Goal: Task Accomplishment & Management: Manage account settings

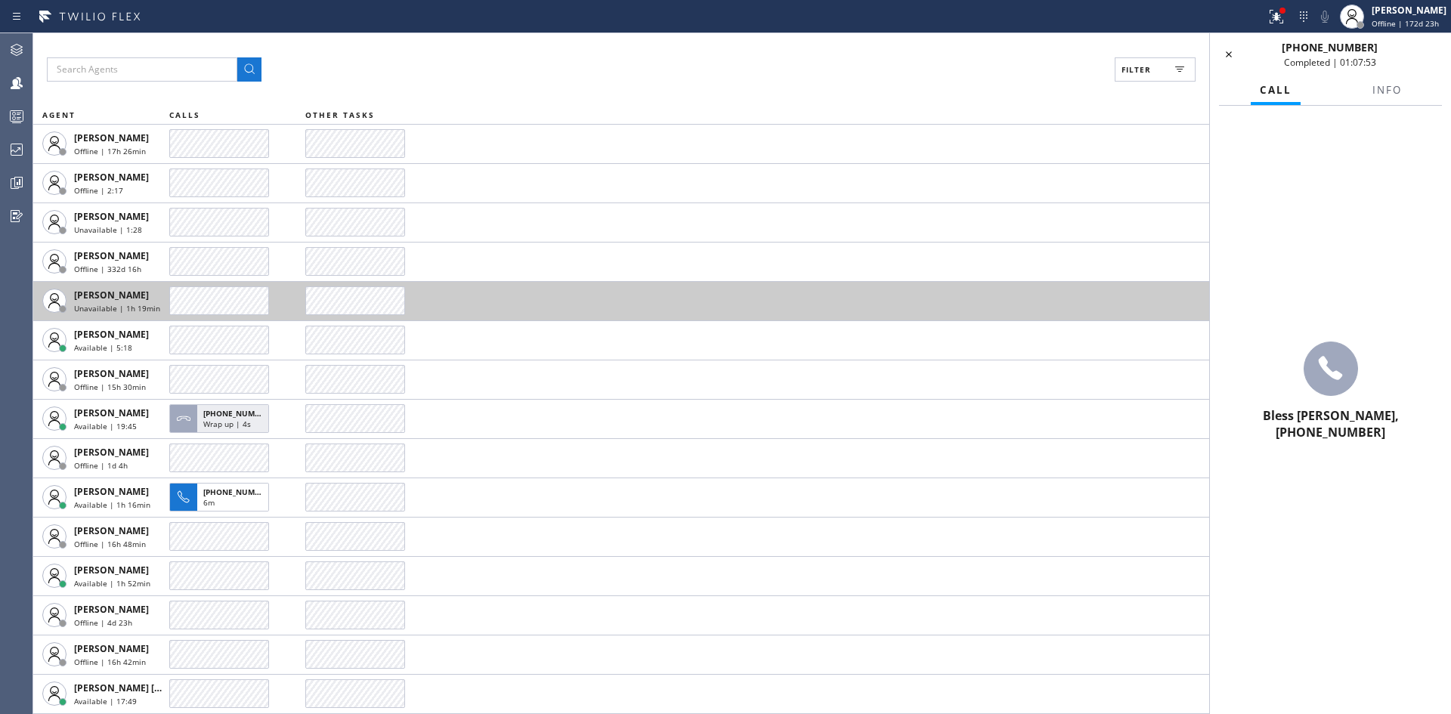
click at [101, 292] on span "[PERSON_NAME]" at bounding box center [111, 295] width 75 height 13
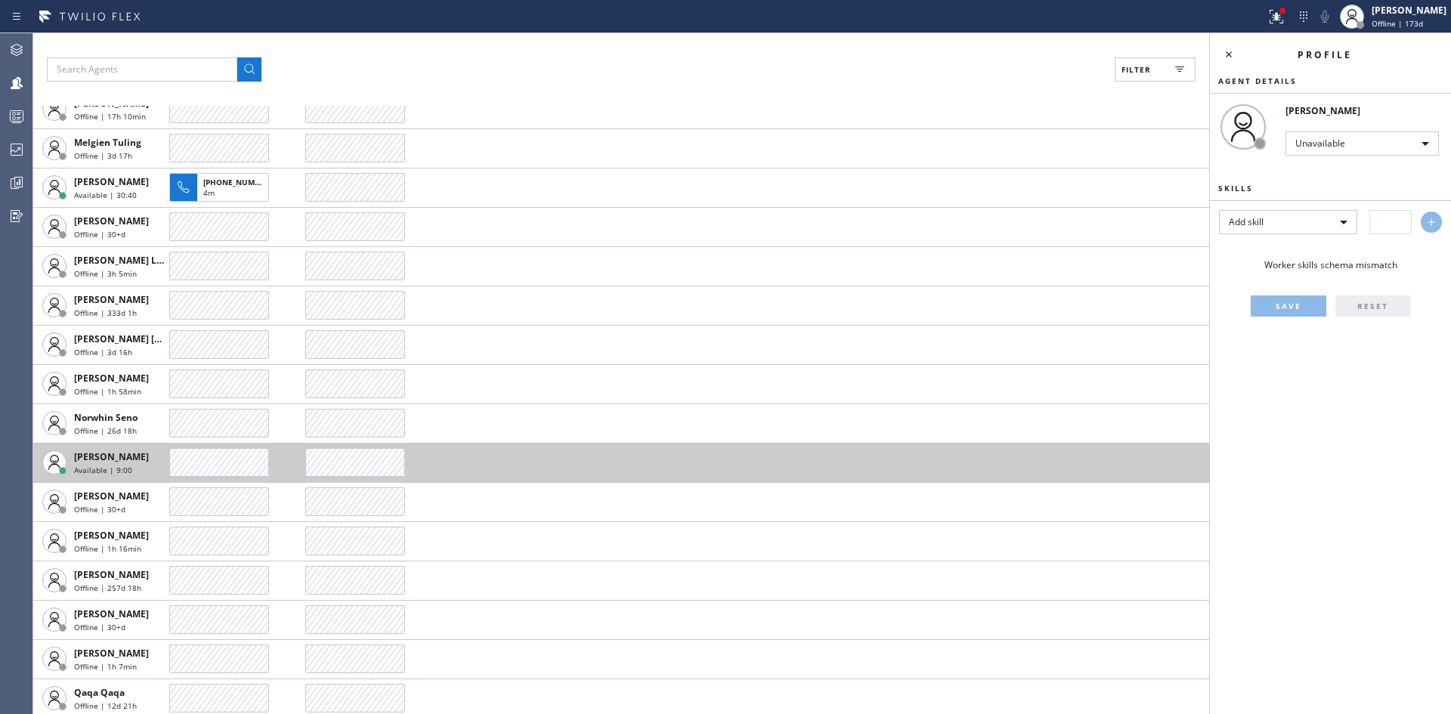
scroll to position [3401, 0]
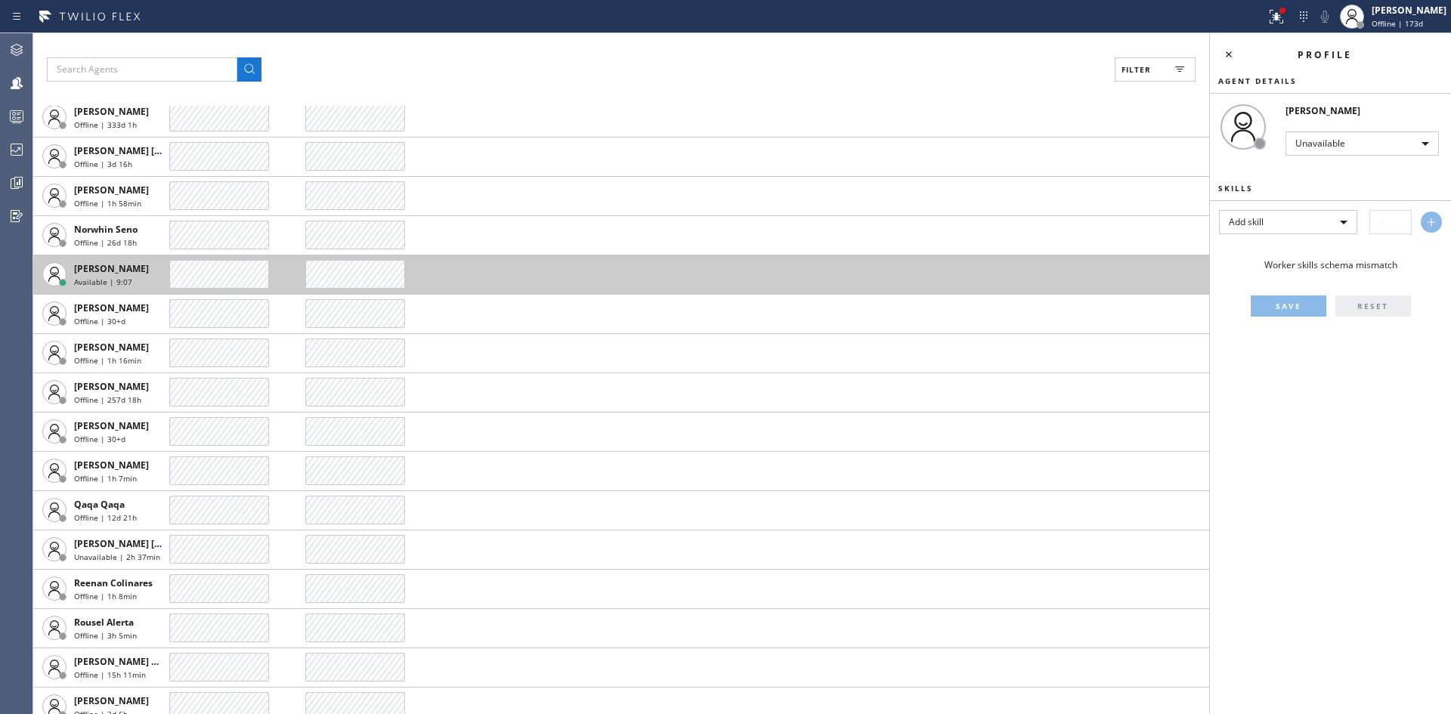
click at [1182, 70] on rect at bounding box center [1180, 69] width 6 height 1
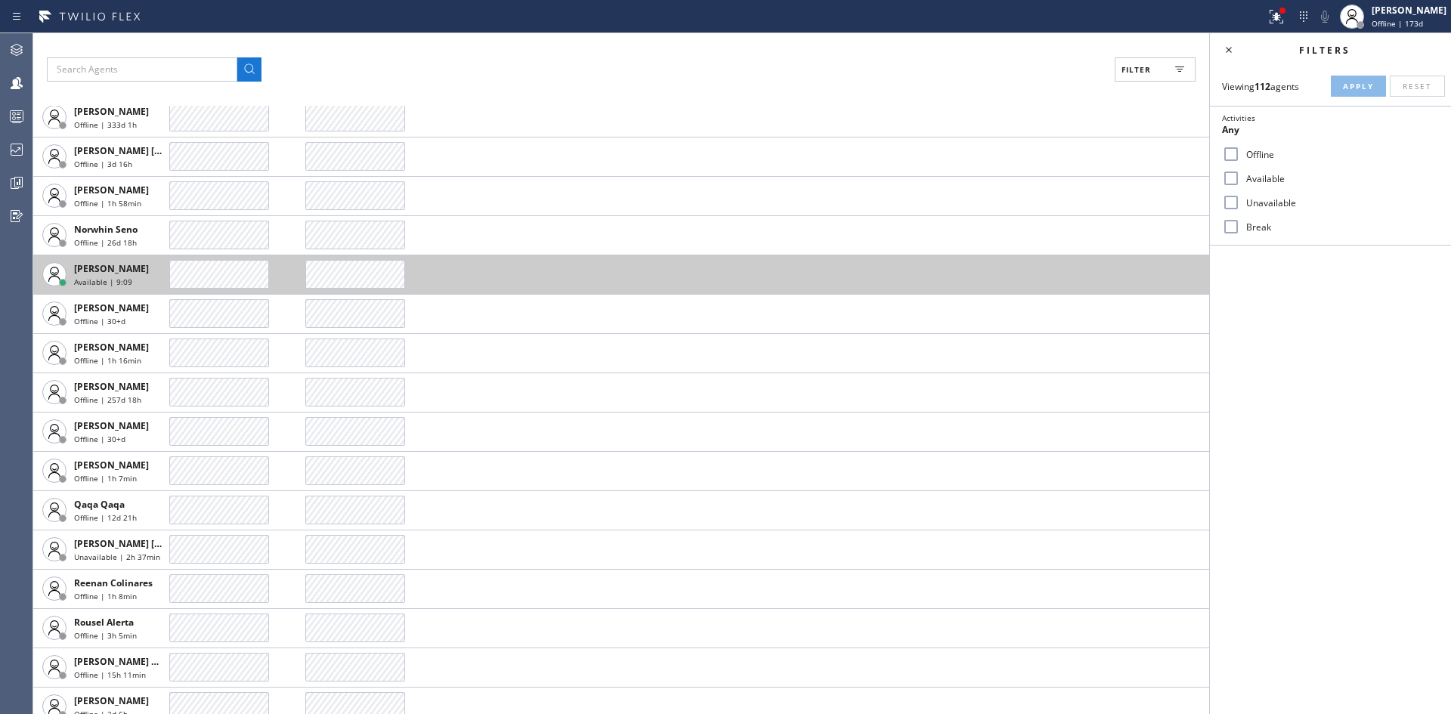
click at [1233, 181] on input "Available" at bounding box center [1231, 178] width 18 height 18
checkbox input "true"
click at [1359, 85] on span "Apply" at bounding box center [1358, 86] width 31 height 11
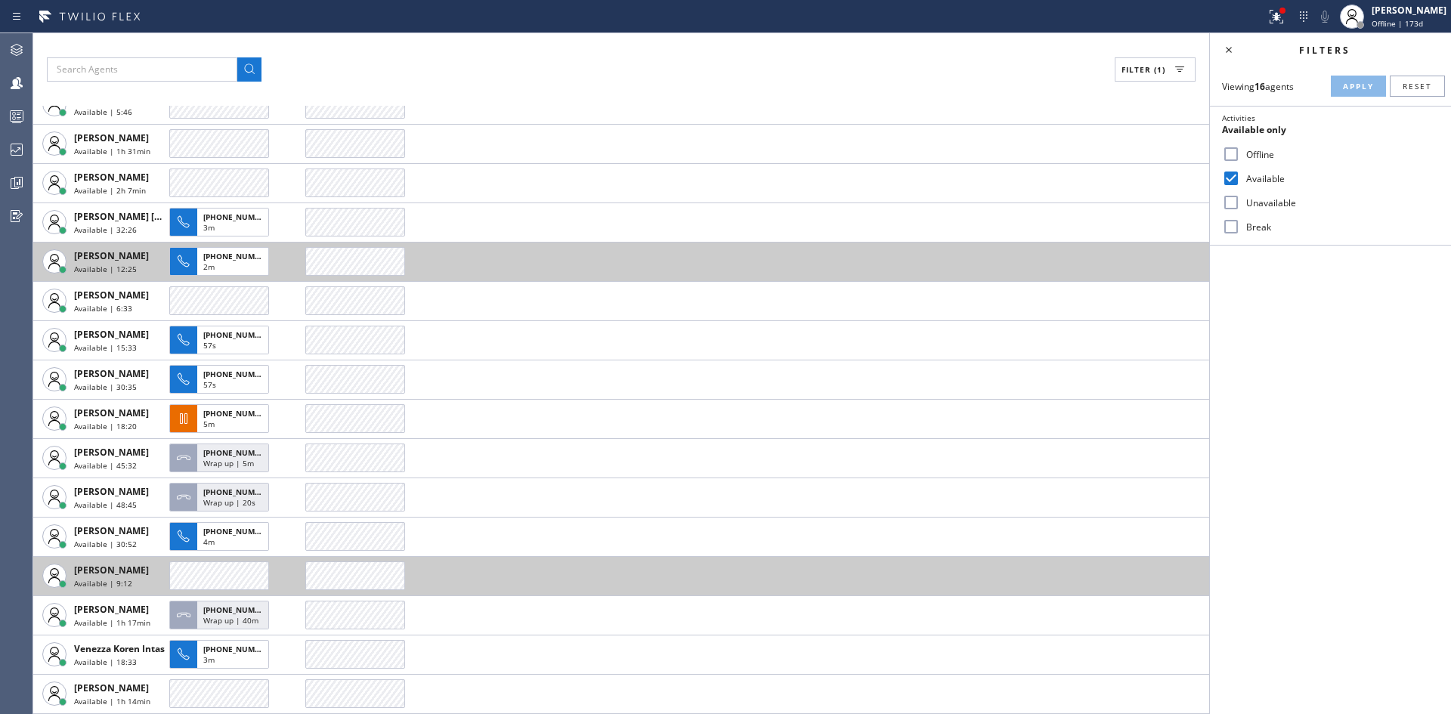
scroll to position [39, 0]
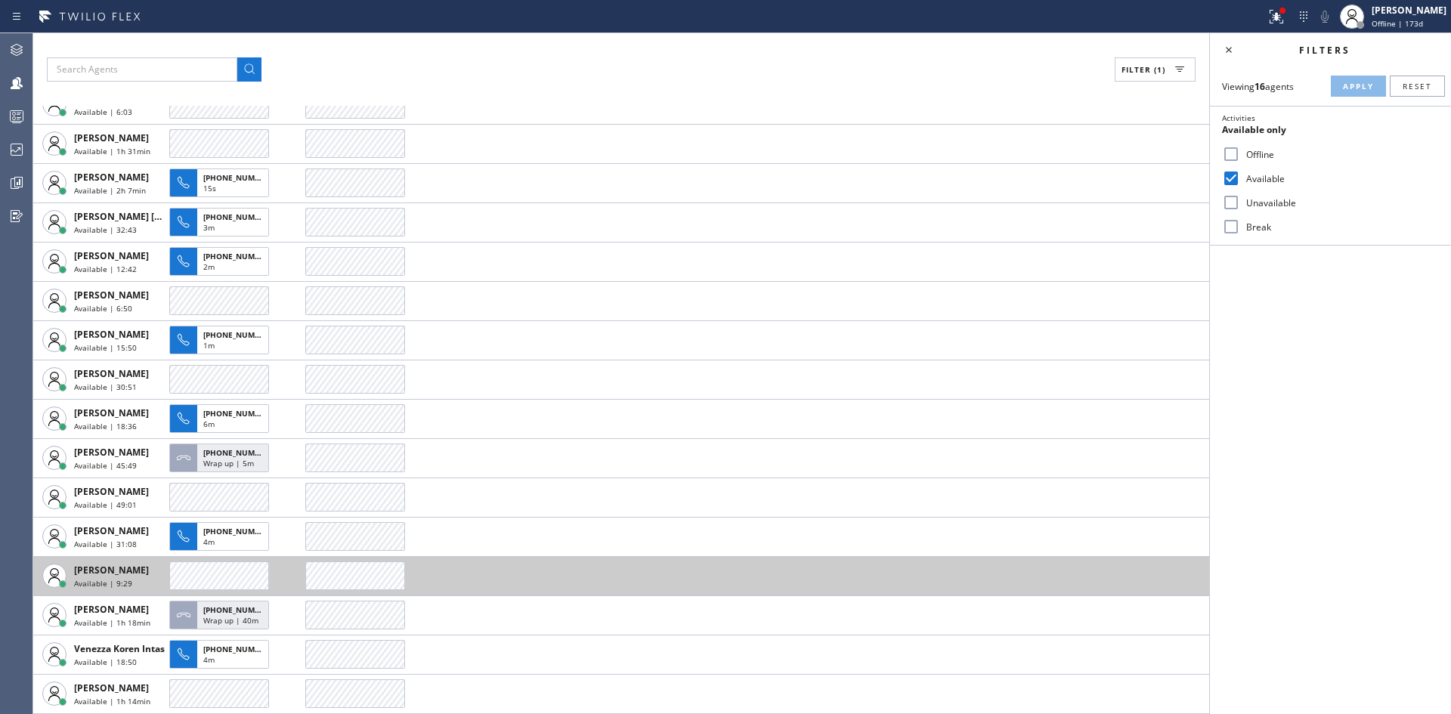
click at [1230, 203] on input "Unavailable" at bounding box center [1231, 202] width 18 height 18
checkbox input "true"
click at [1352, 91] on span "Apply" at bounding box center [1358, 86] width 31 height 11
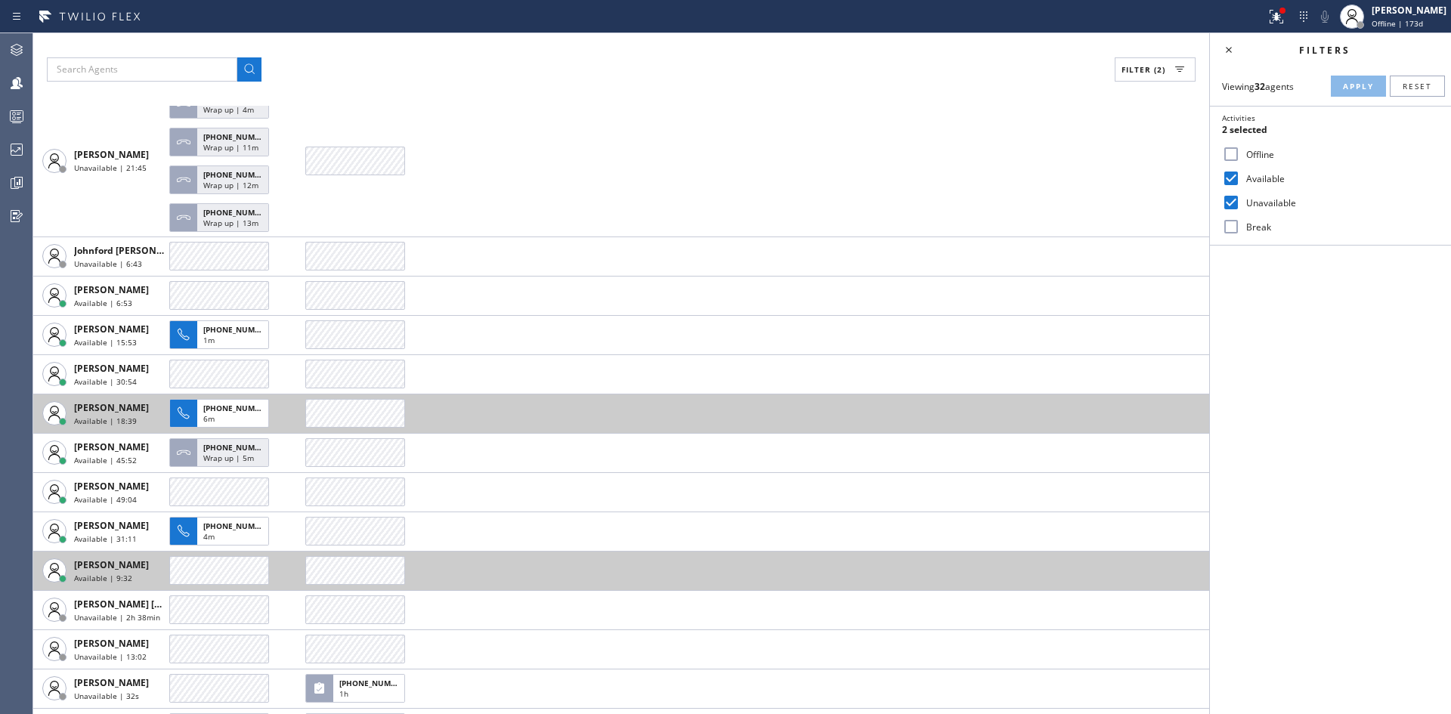
scroll to position [781, 0]
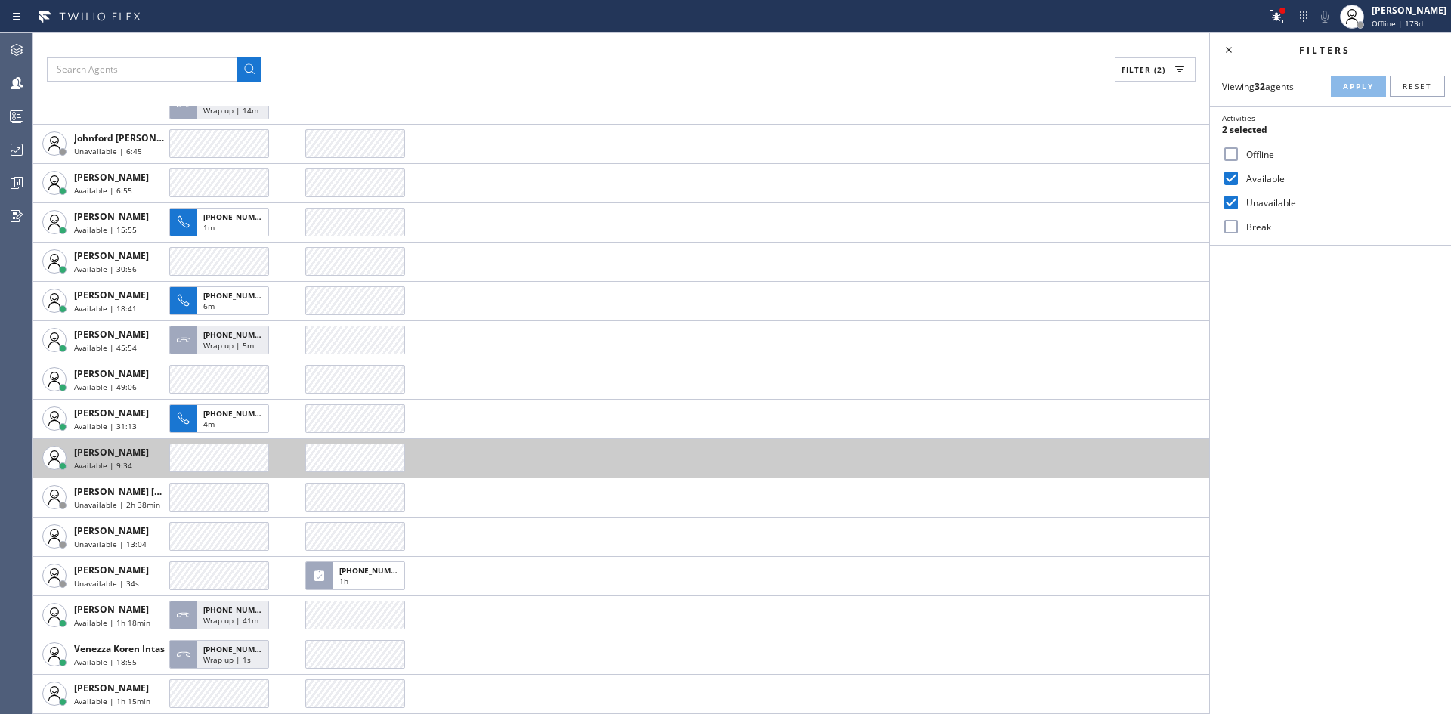
click at [1232, 179] on input "Available" at bounding box center [1231, 178] width 18 height 18
click at [1363, 85] on span "Apply" at bounding box center [1358, 86] width 31 height 11
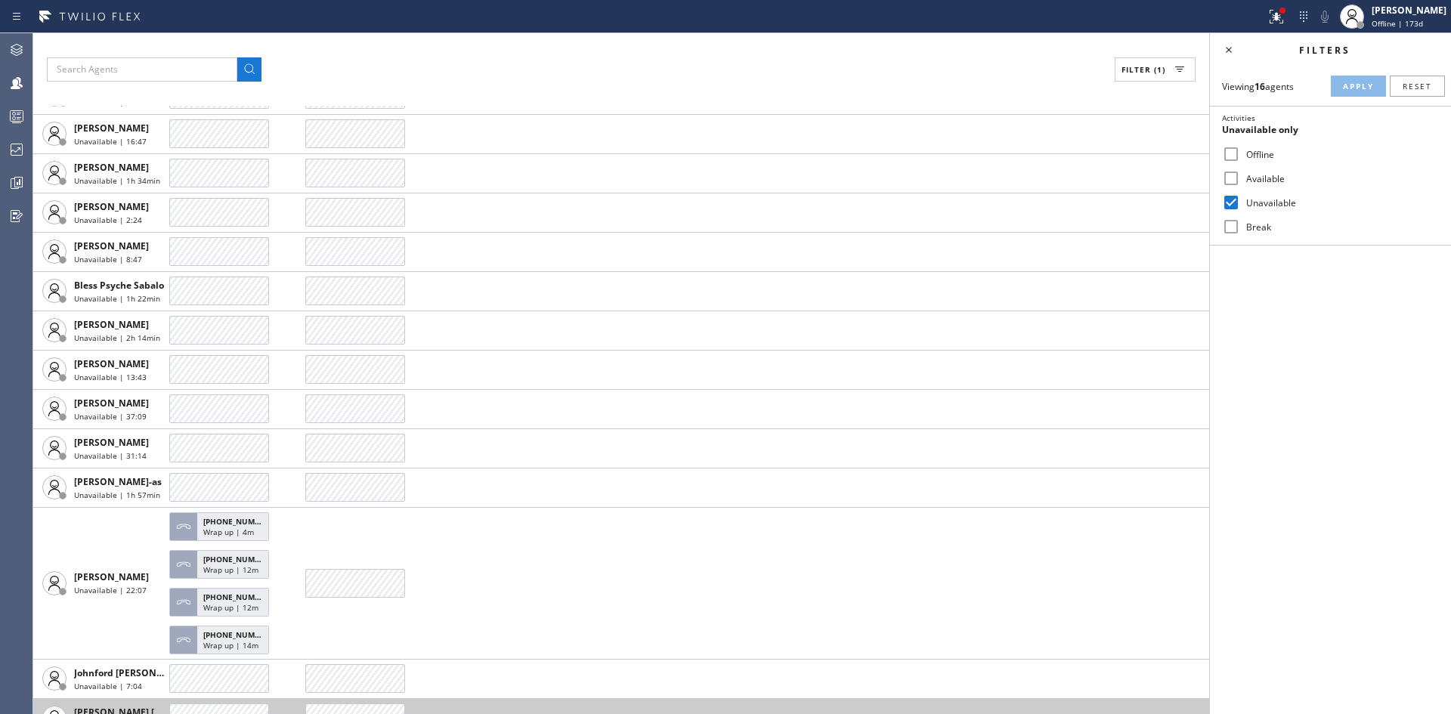
scroll to position [0, 0]
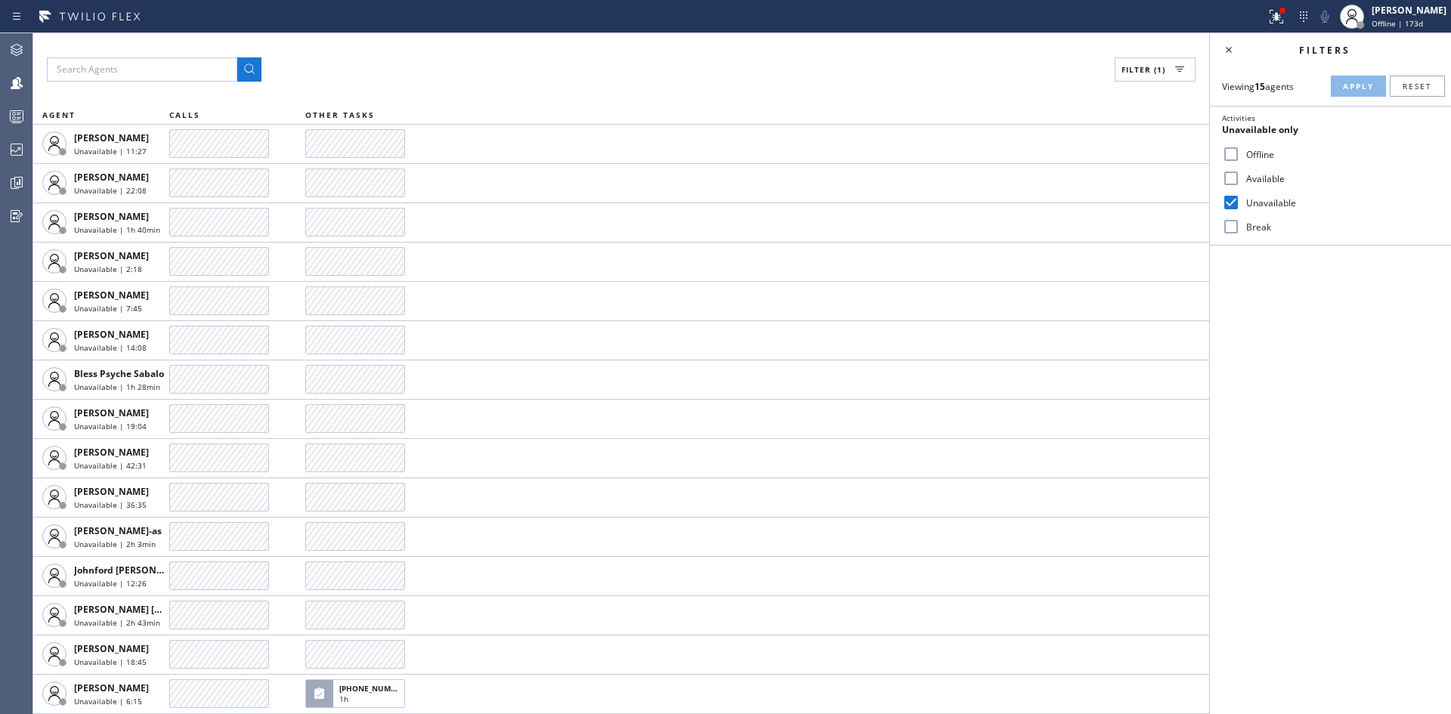
click at [1233, 179] on input "Available" at bounding box center [1231, 178] width 18 height 18
checkbox input "true"
click at [1232, 200] on input "Unavailable" at bounding box center [1231, 202] width 18 height 18
checkbox input "false"
click at [1353, 88] on span "Apply" at bounding box center [1358, 86] width 31 height 11
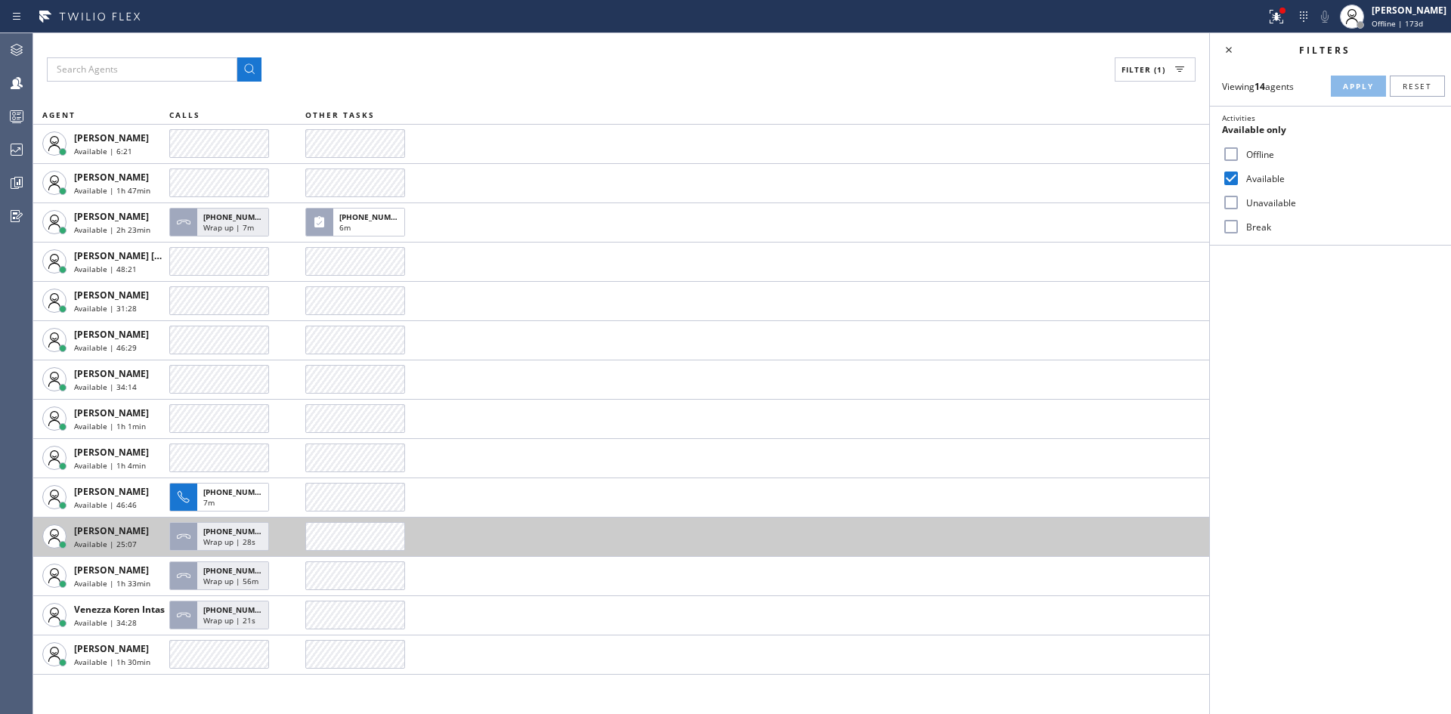
click at [490, 529] on td at bounding box center [757, 536] width 904 height 39
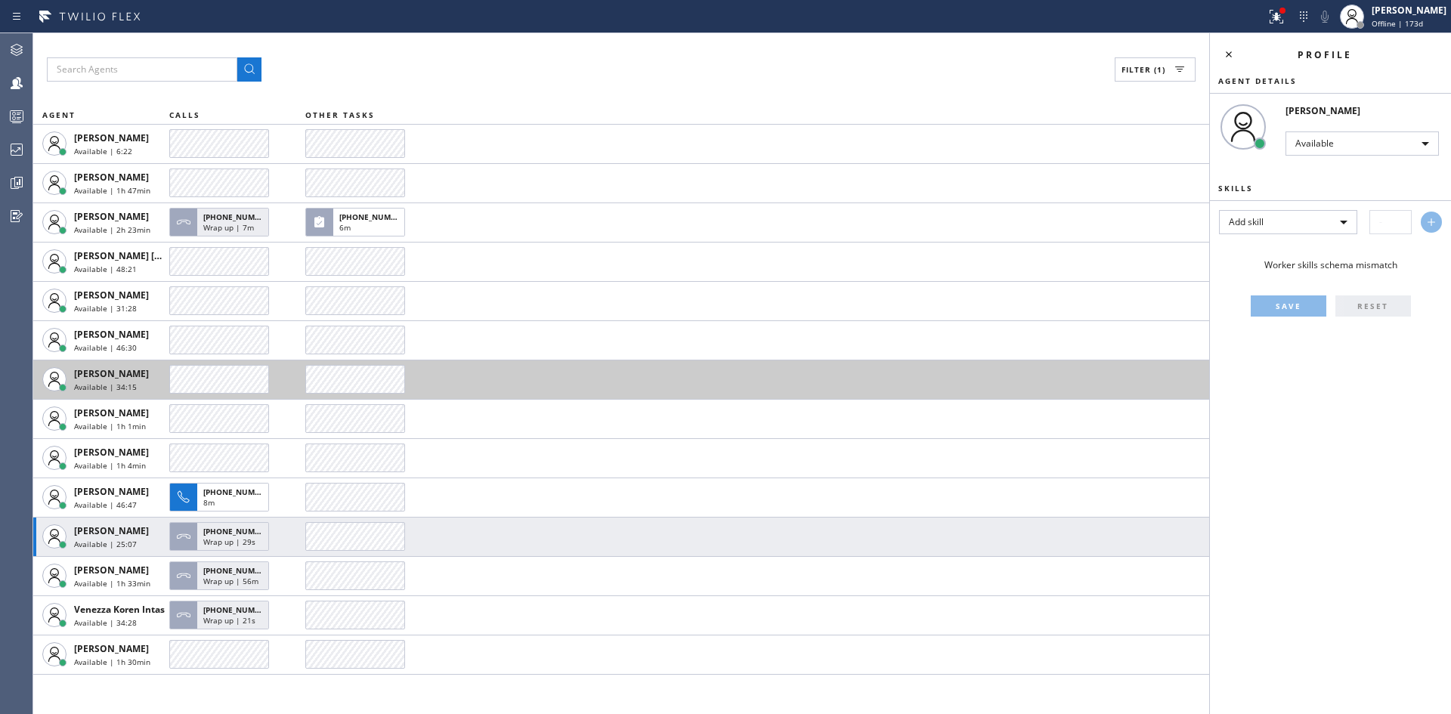
click at [546, 394] on td at bounding box center [757, 379] width 904 height 39
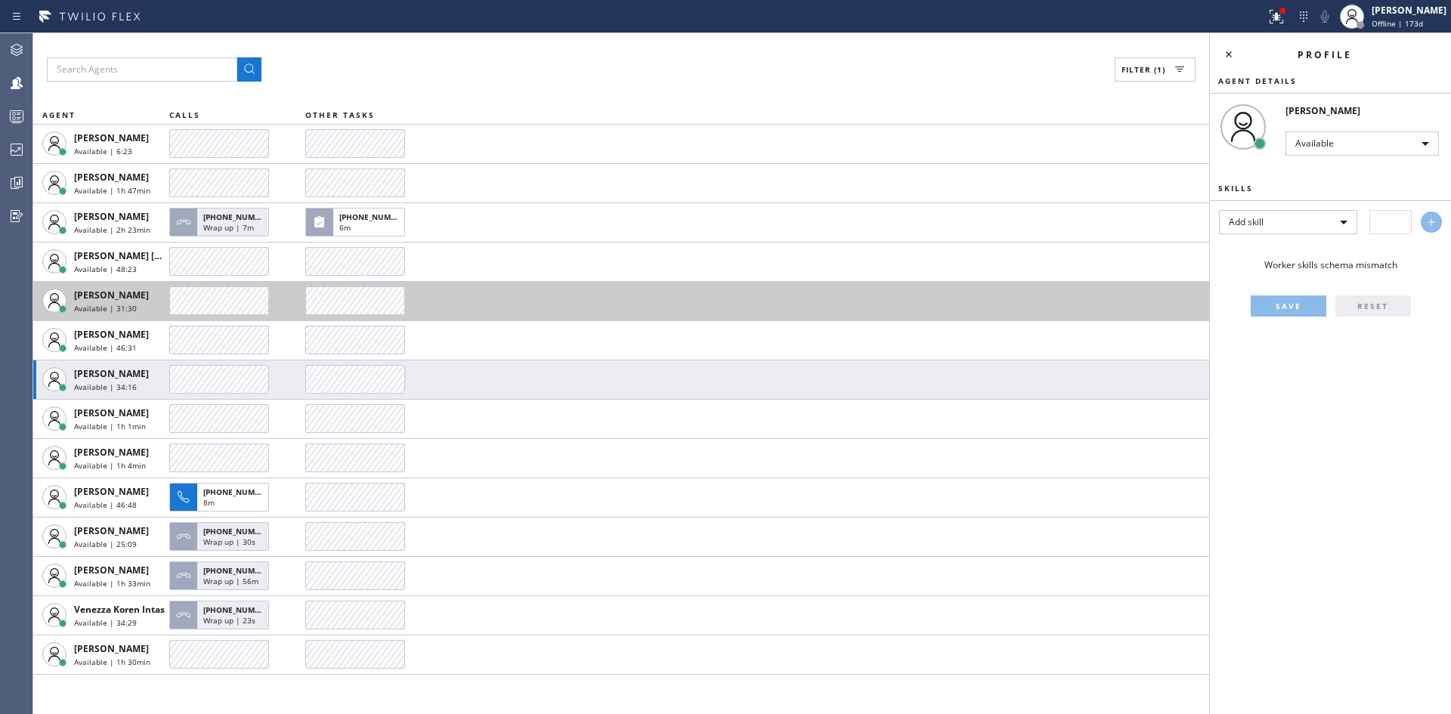
click at [557, 308] on td at bounding box center [757, 300] width 904 height 39
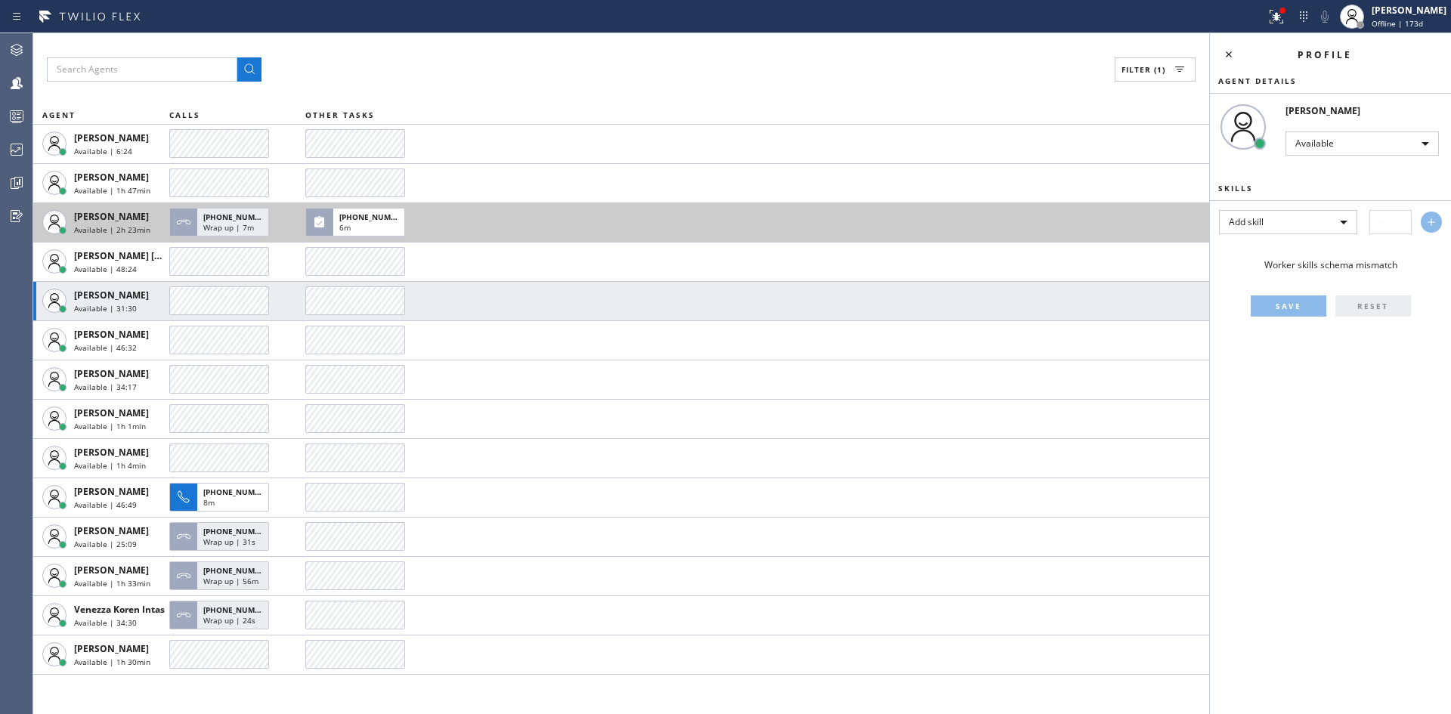
click at [598, 234] on div "[PHONE_NUMBER] 6m" at bounding box center [748, 222] width 886 height 38
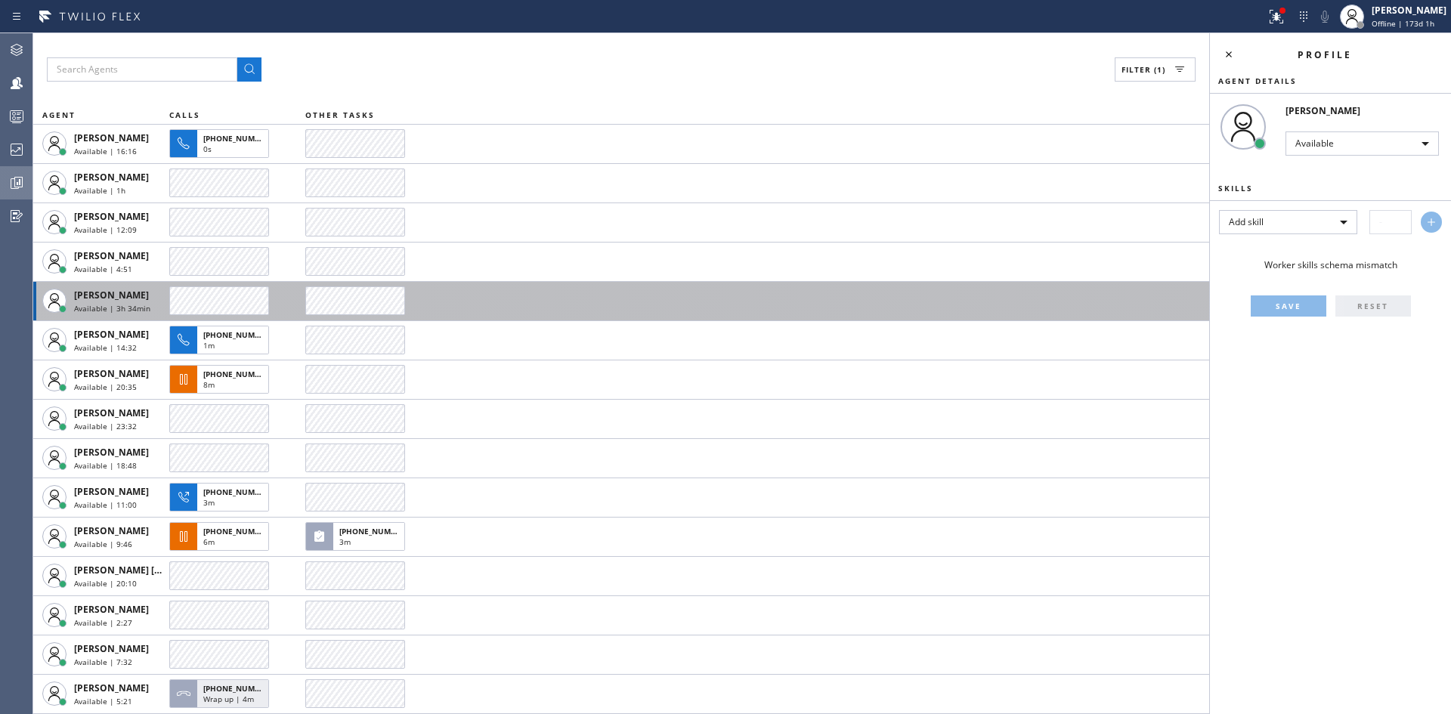
click at [18, 181] on icon at bounding box center [17, 183] width 18 height 18
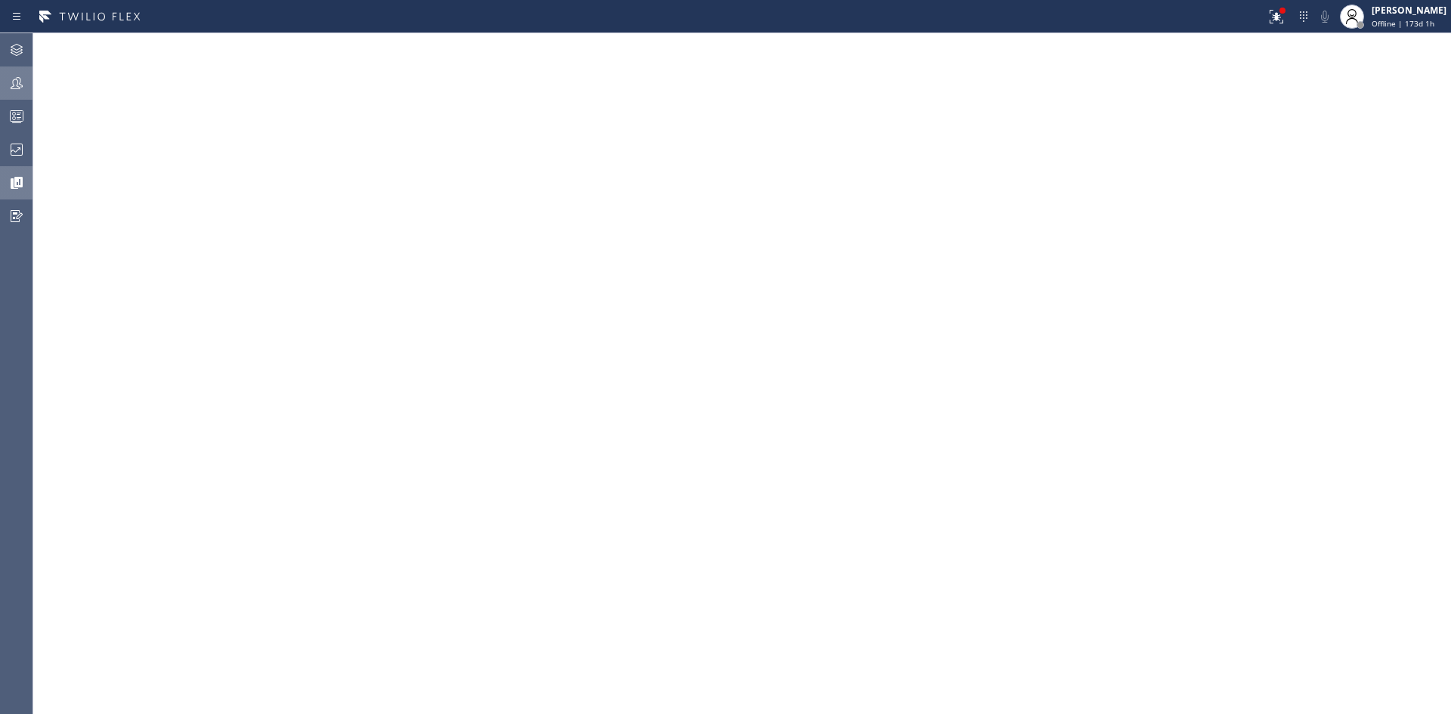
click at [18, 80] on icon at bounding box center [17, 83] width 18 height 18
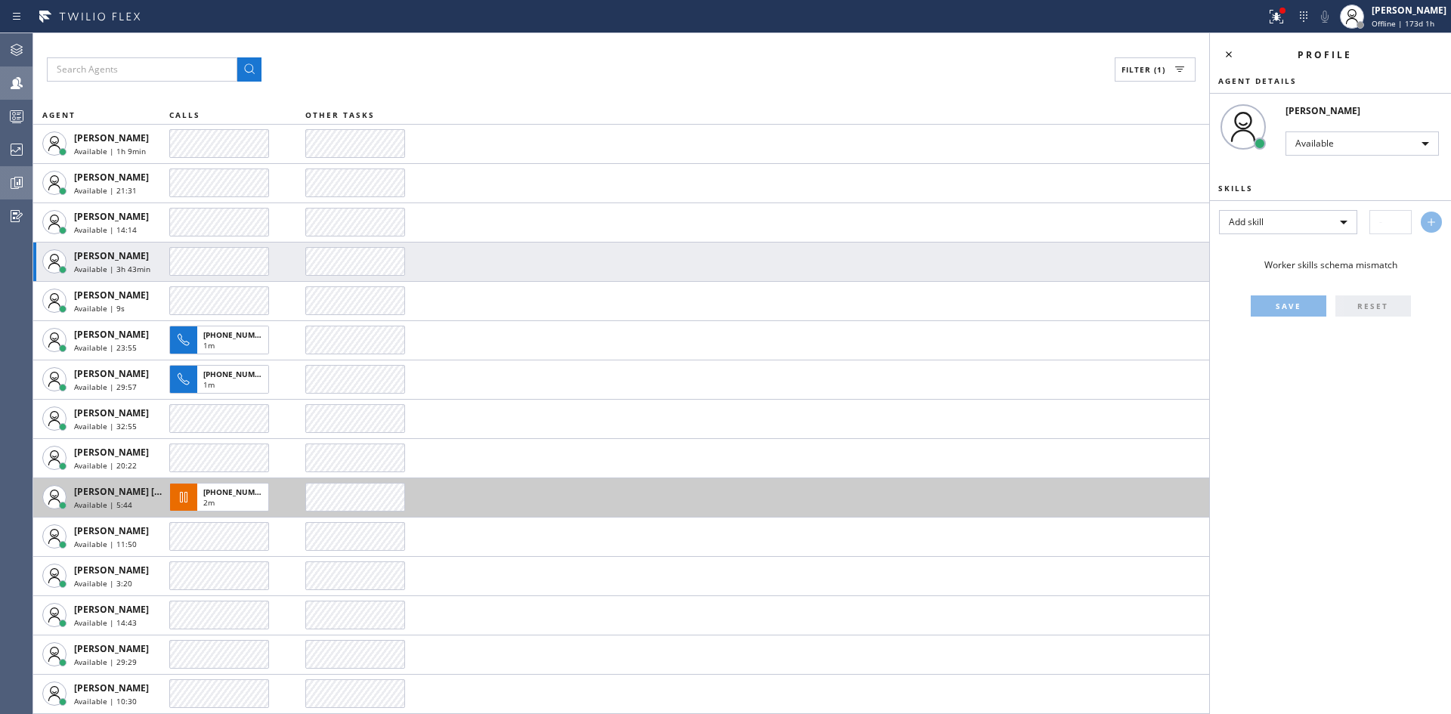
scroll to position [151, 0]
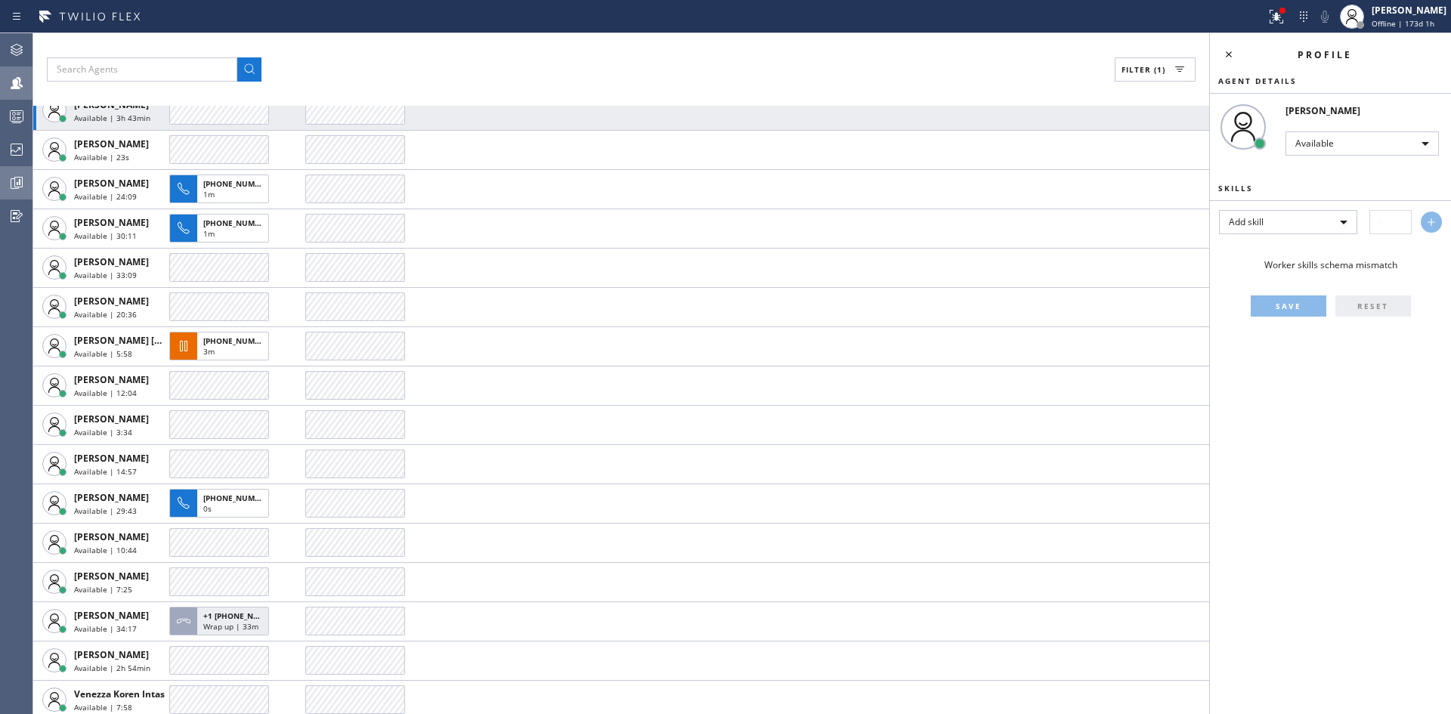
click at [1223, 514] on div "Profile Agent Details [PERSON_NAME] Available Skills Add skill Worker skills sc…" at bounding box center [1330, 373] width 241 height 681
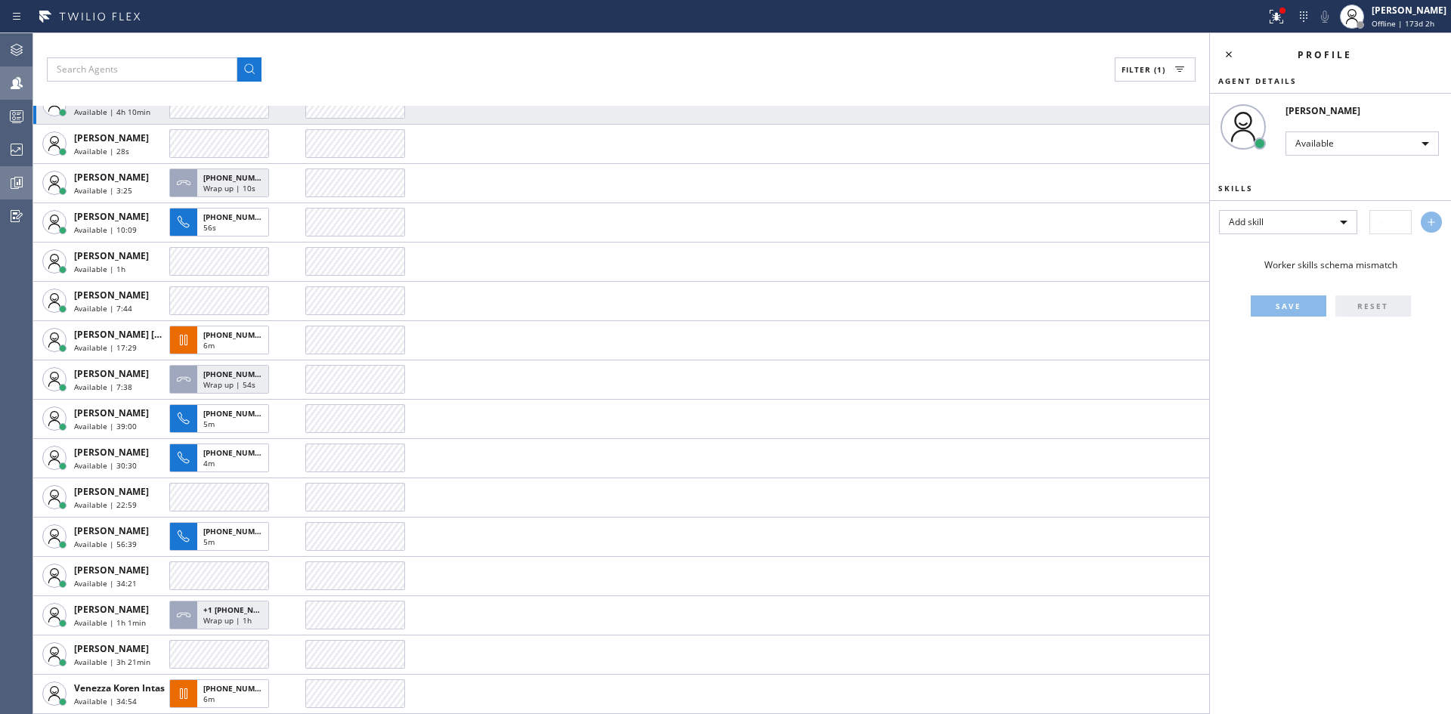
scroll to position [157, 0]
